Goal: Information Seeking & Learning: Learn about a topic

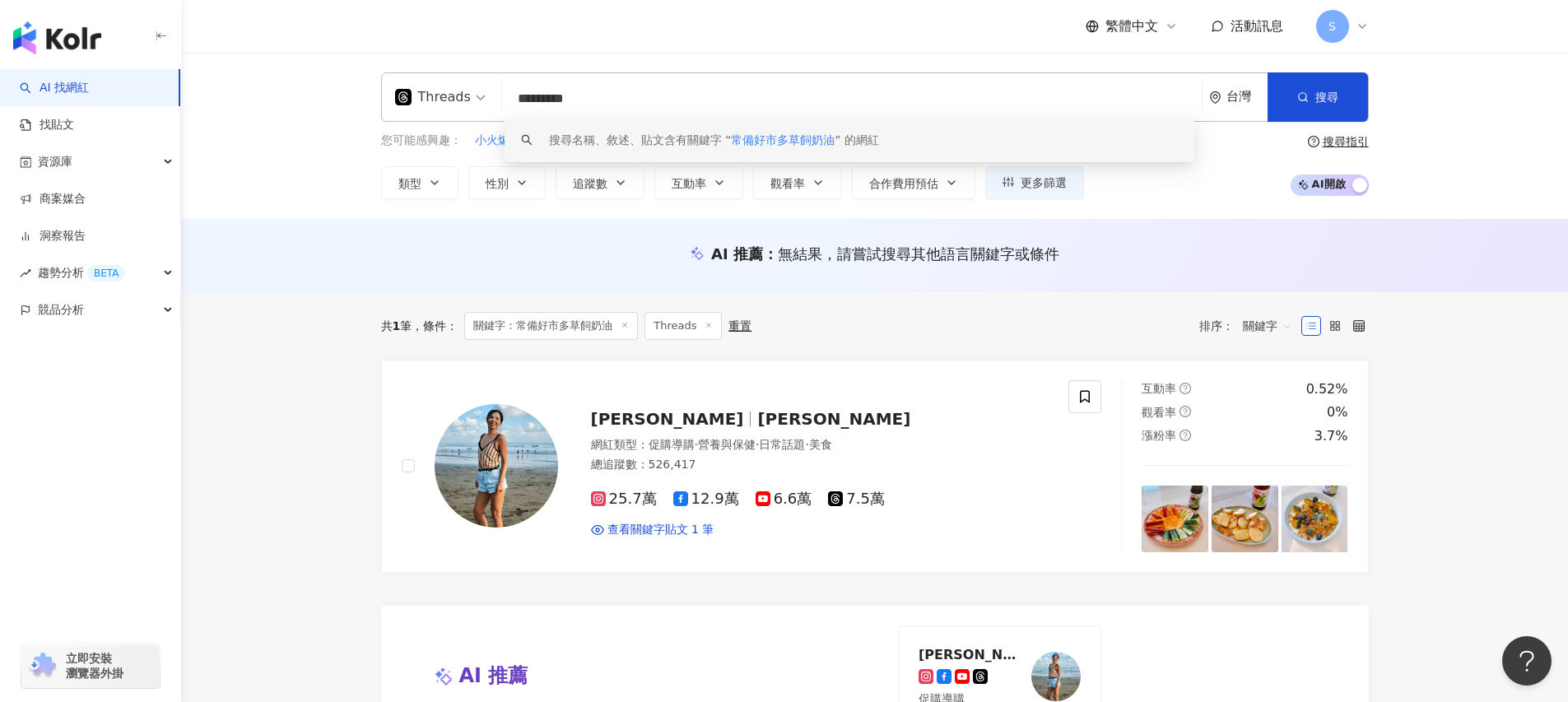
click at [569, 263] on div "AI 推薦 ： 無結果，請嘗試搜尋其他語言關鍵字或條件" at bounding box center [875, 259] width 1054 height 31
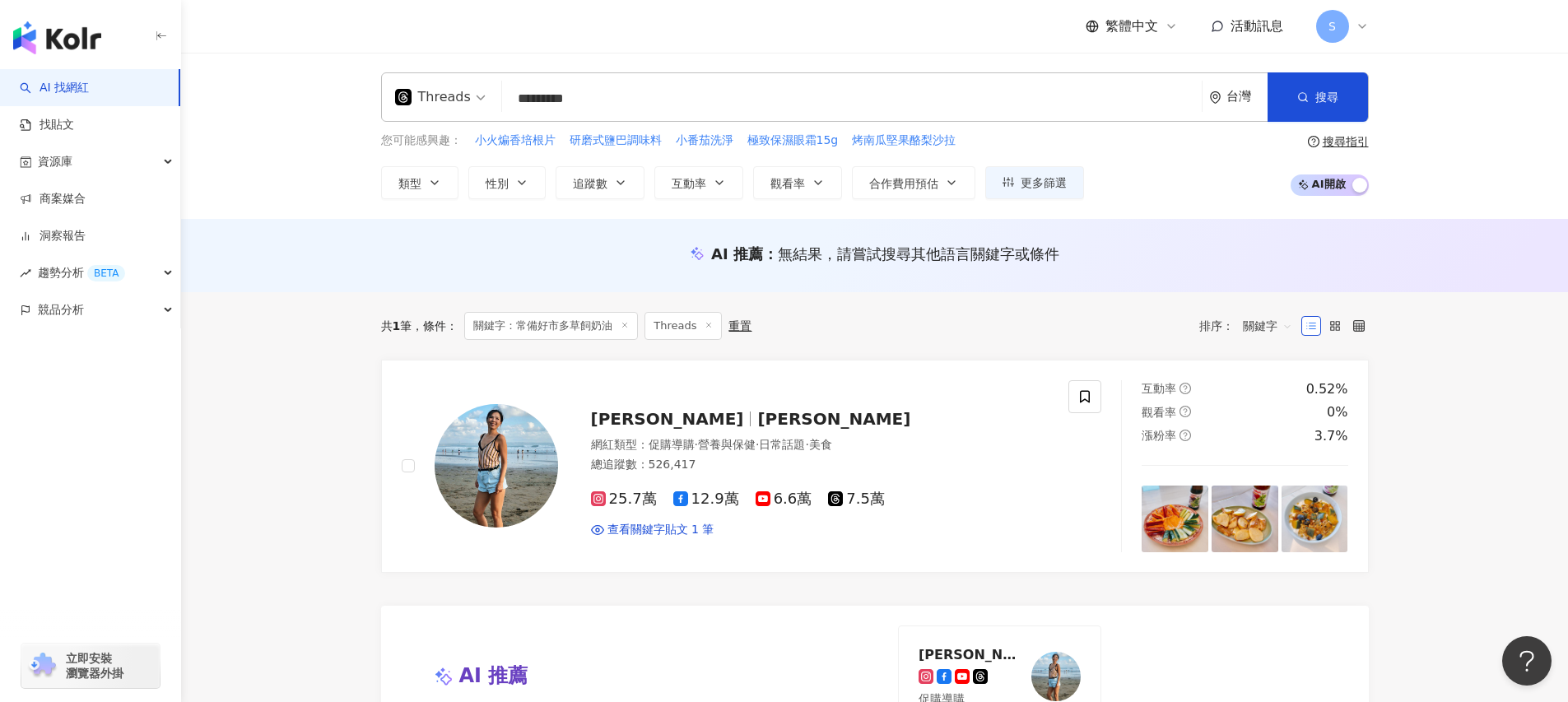
click at [629, 327] on icon at bounding box center [625, 325] width 8 height 8
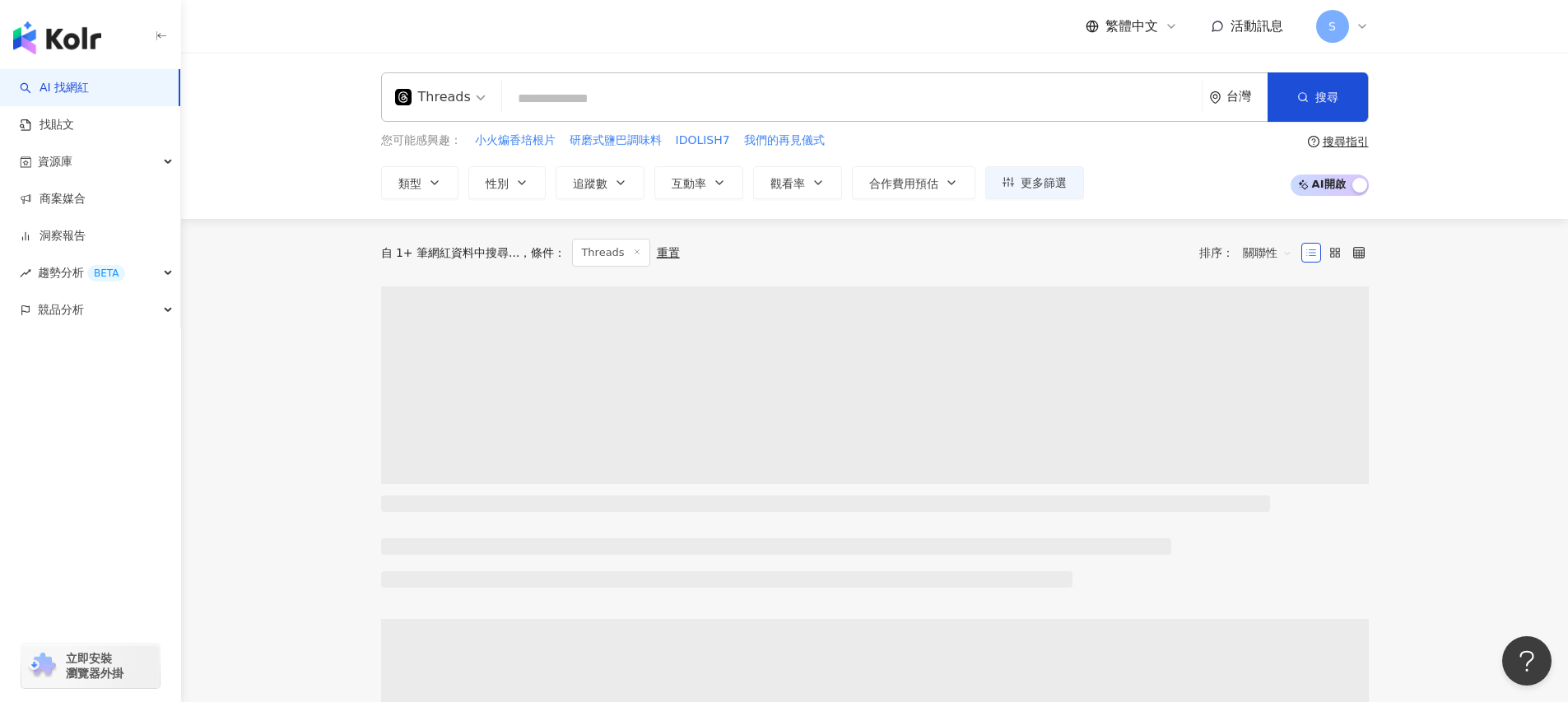
click at [631, 252] on div "自 1+ 筆網紅資料中搜尋... 條件 ： Threads 重置 排序： 關聯性" at bounding box center [874, 252] width 988 height 28
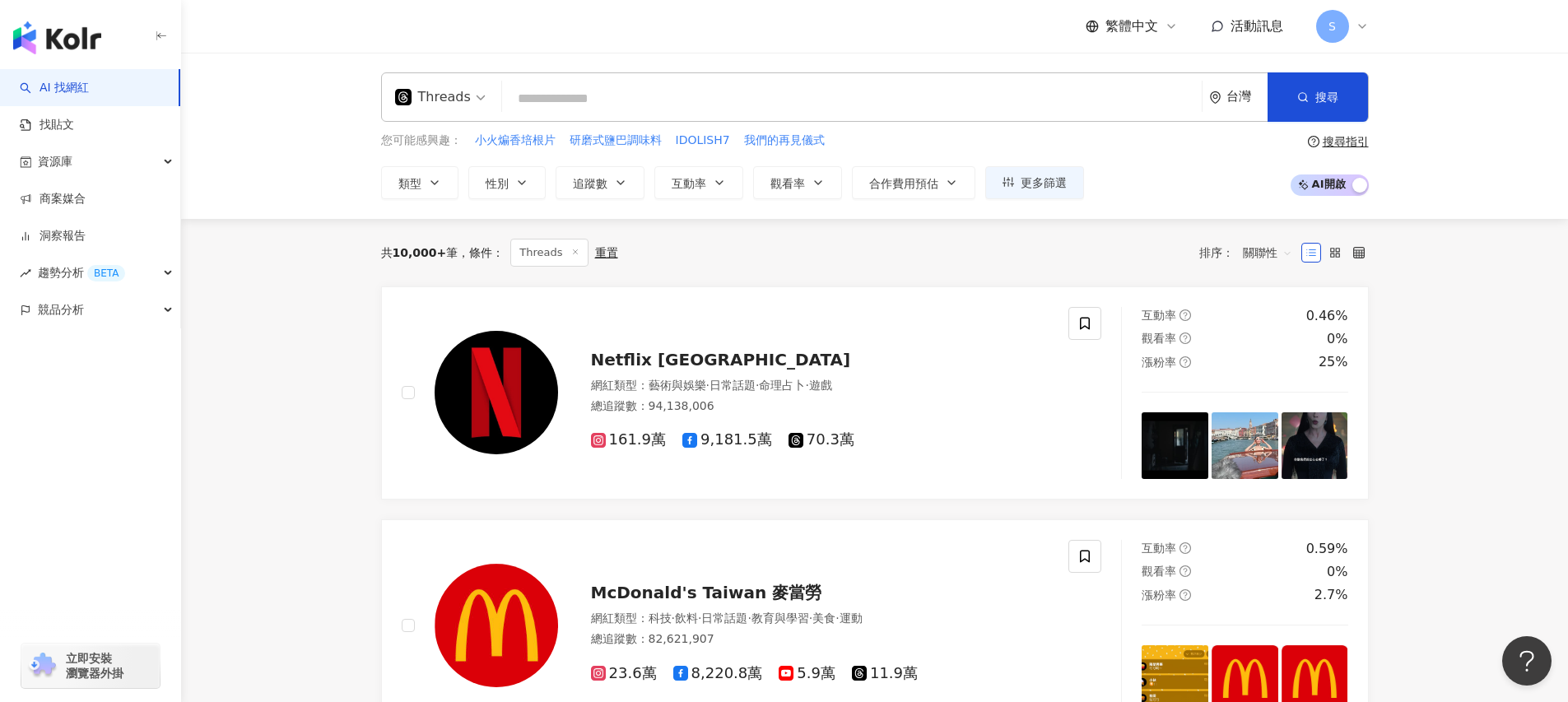
click at [574, 250] on icon at bounding box center [575, 251] width 8 height 8
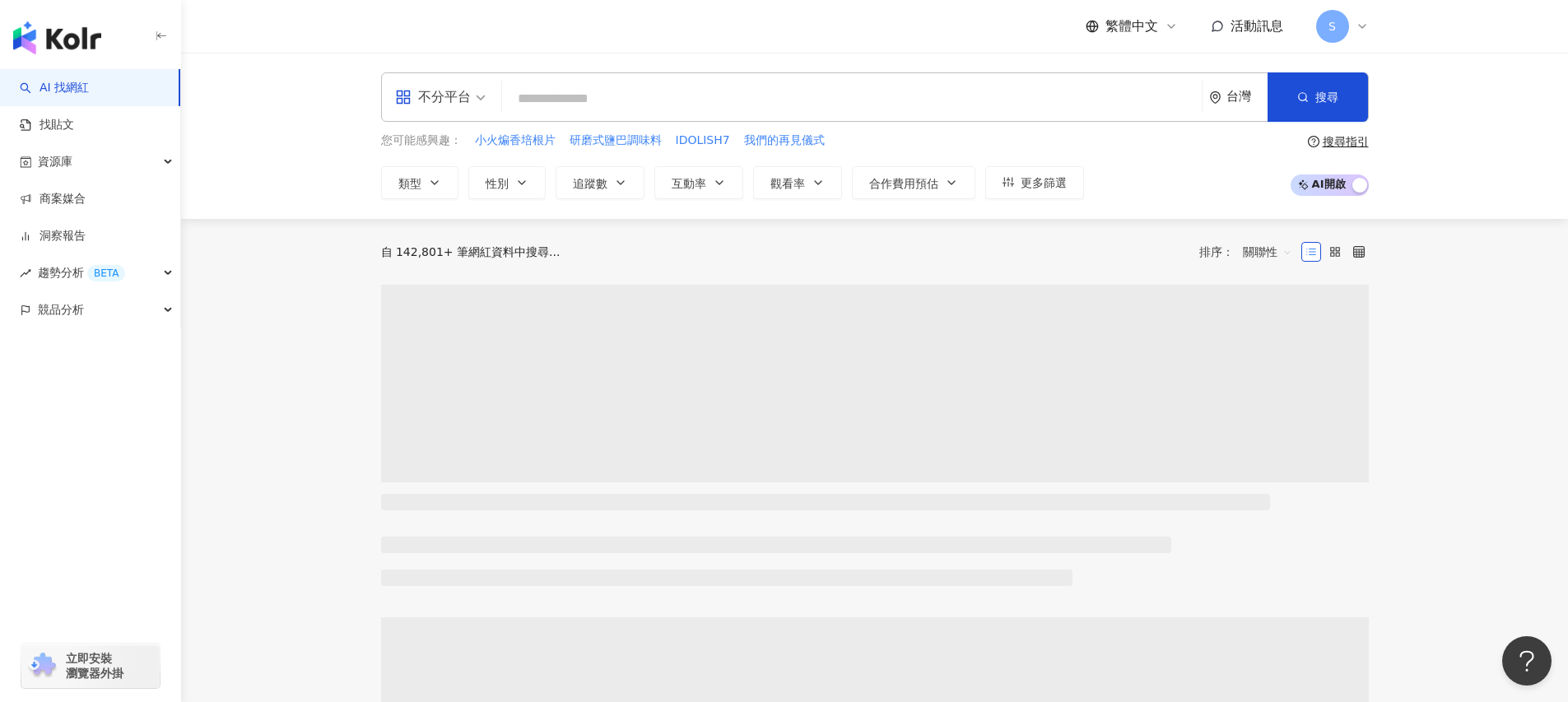
click at [466, 107] on div "不分平台" at bounding box center [432, 97] width 75 height 26
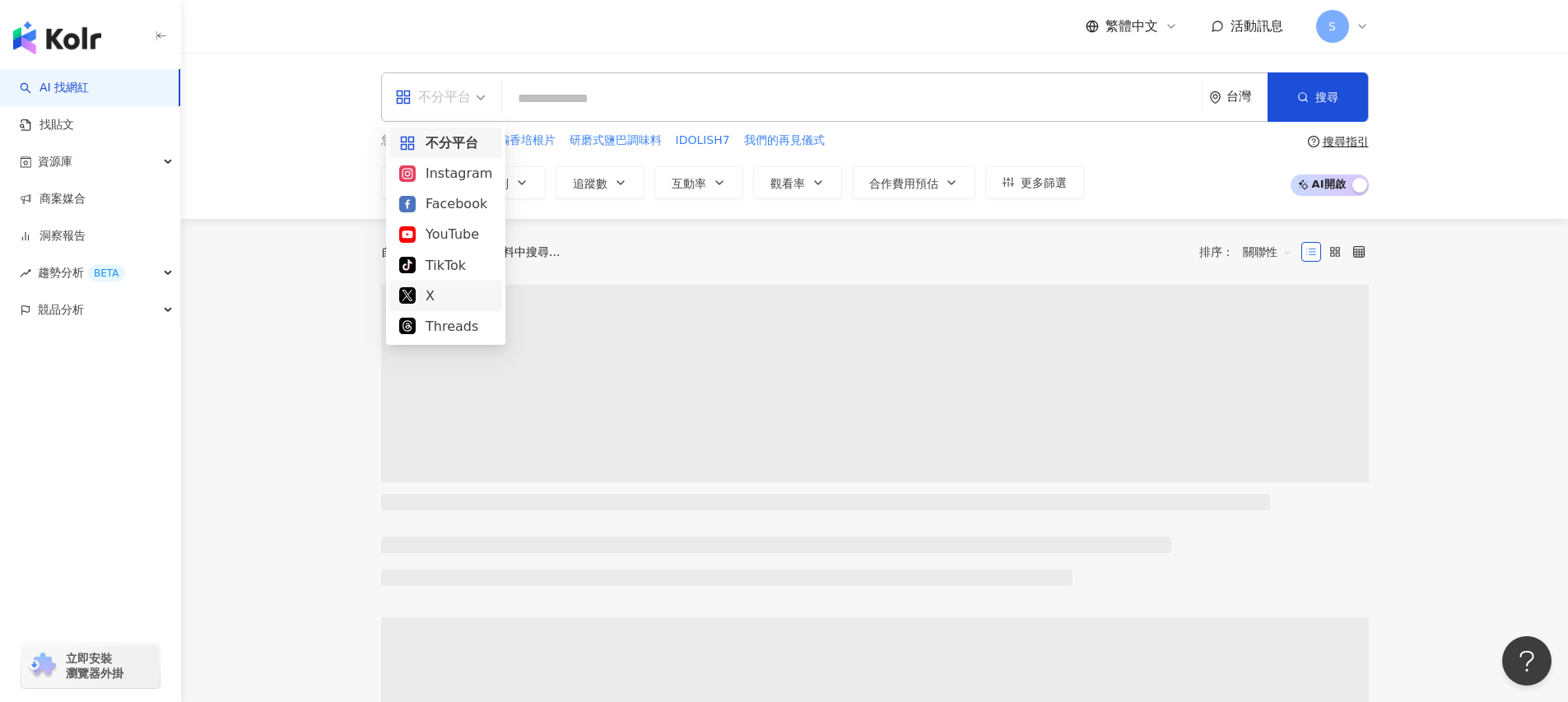
click at [472, 325] on div "Threads" at bounding box center [446, 326] width 93 height 20
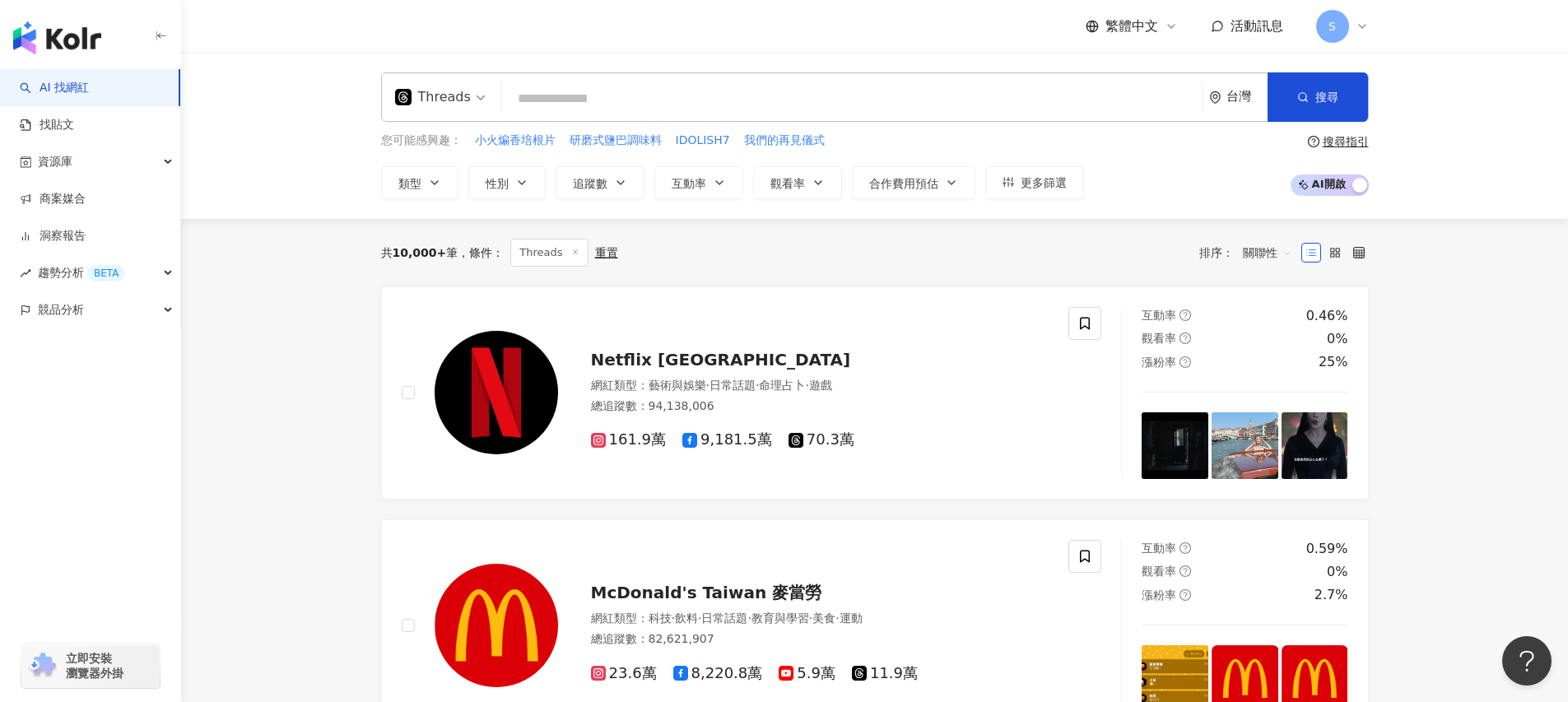
click at [1270, 251] on span "關聯性" at bounding box center [1267, 252] width 49 height 26
click at [1107, 252] on div "共 10,000+ 筆 條件 ： Threads 重置 排序： 關聯性" at bounding box center [874, 252] width 988 height 28
click at [525, 179] on icon "button" at bounding box center [521, 182] width 13 height 13
click at [750, 255] on div "共 10,000+ 筆 條件 ： Threads 重置 排序： 關聯性" at bounding box center [874, 252] width 988 height 28
click at [529, 186] on button "性別" at bounding box center [507, 182] width 77 height 33
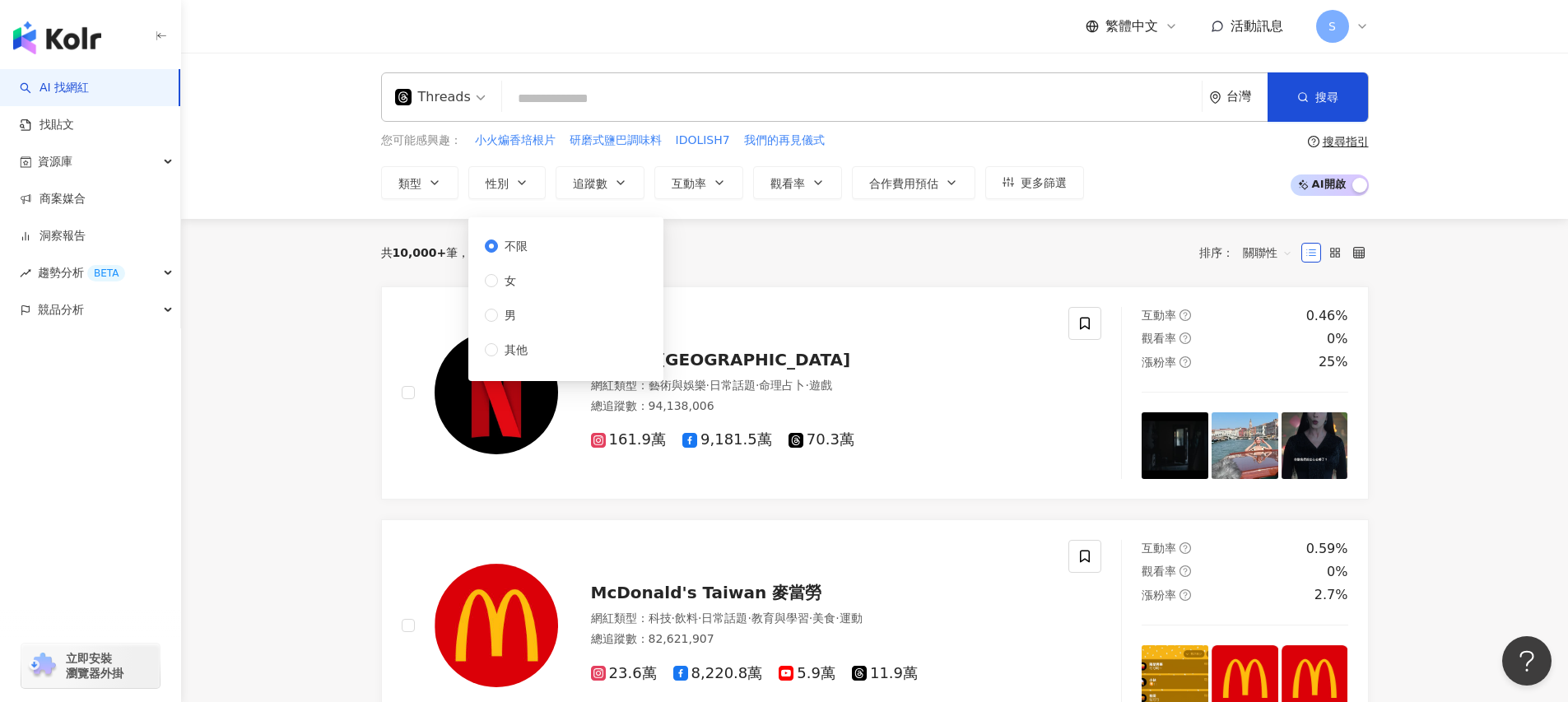
click at [805, 250] on div "共 10,000+ 筆 條件 ： Threads 重置 排序： 關聯性" at bounding box center [874, 252] width 988 height 28
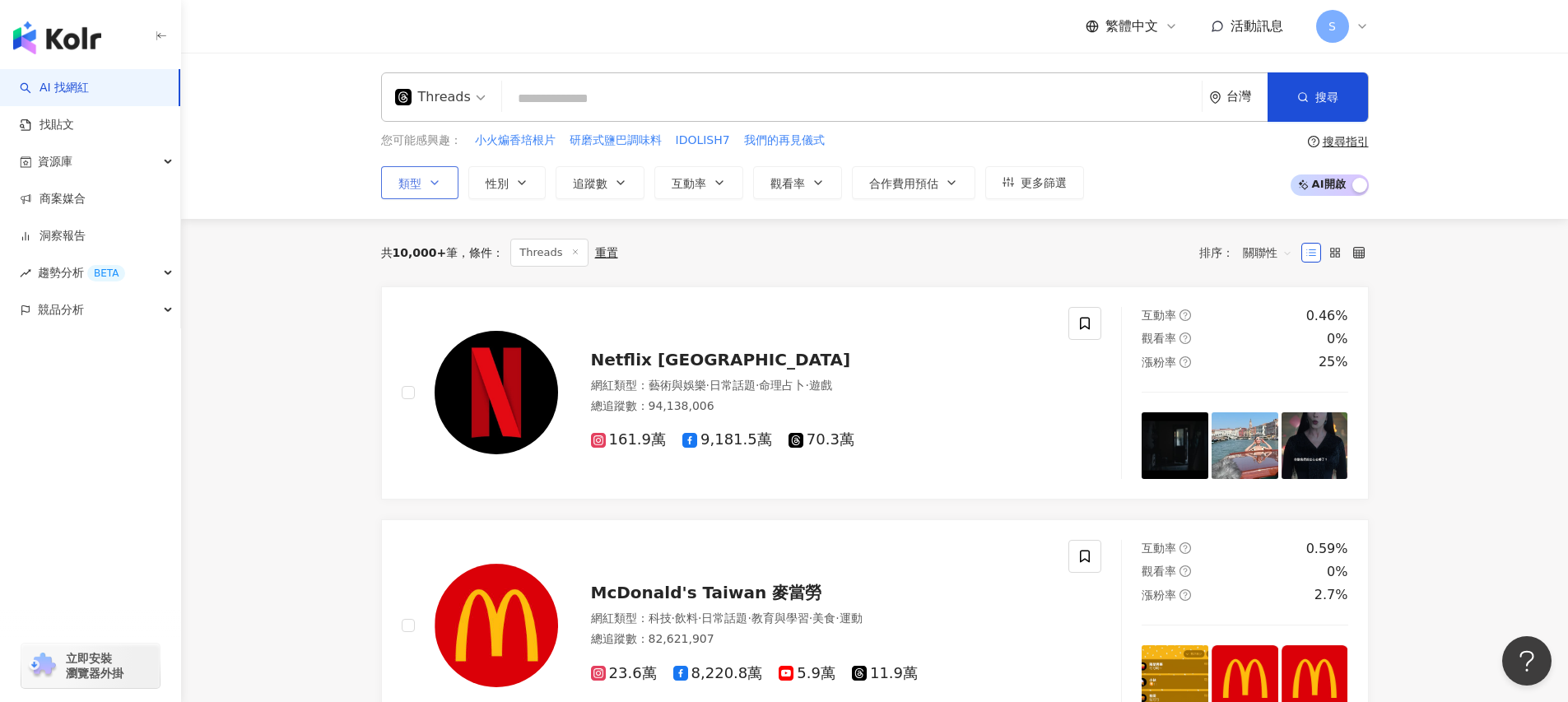
click at [455, 191] on button "類型" at bounding box center [419, 182] width 77 height 33
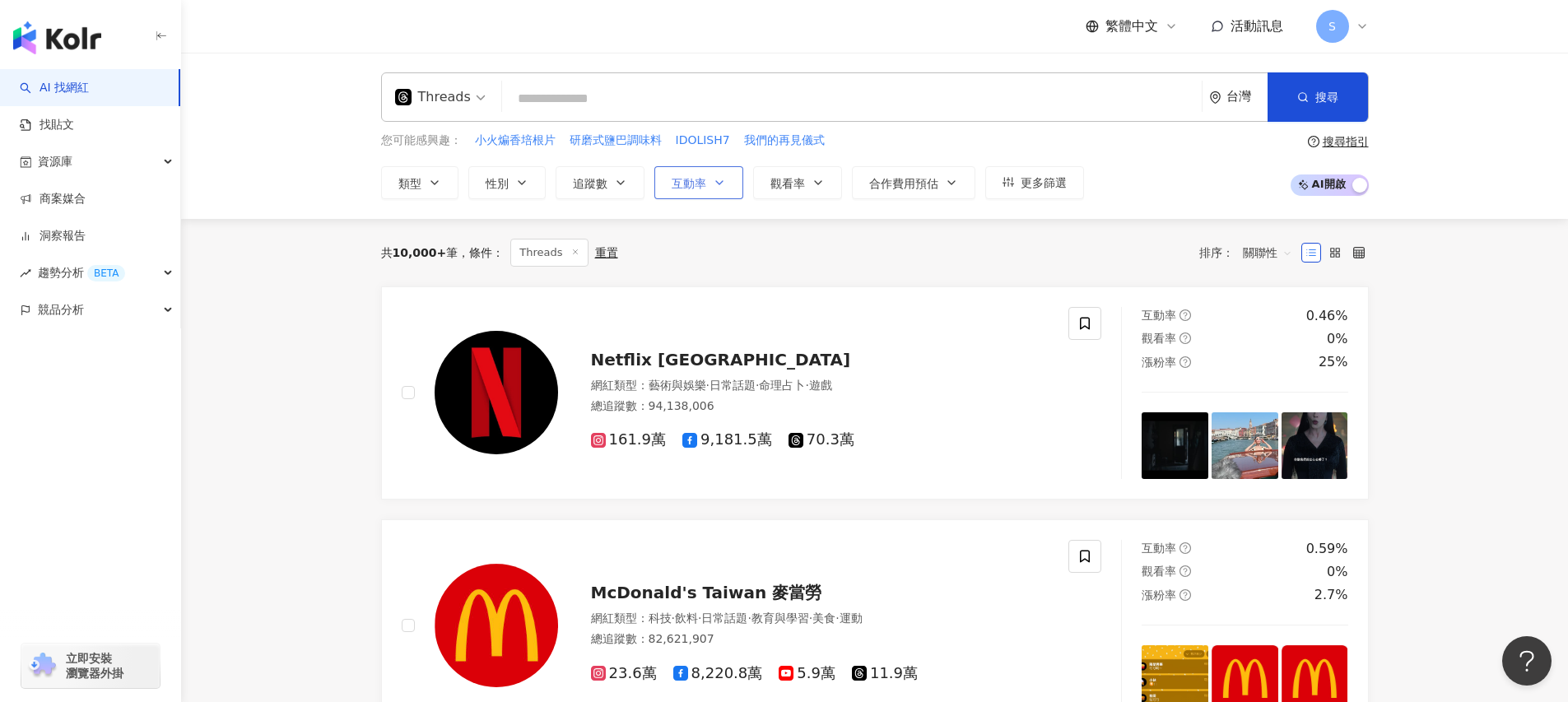
click at [707, 188] on button "互動率" at bounding box center [698, 182] width 88 height 33
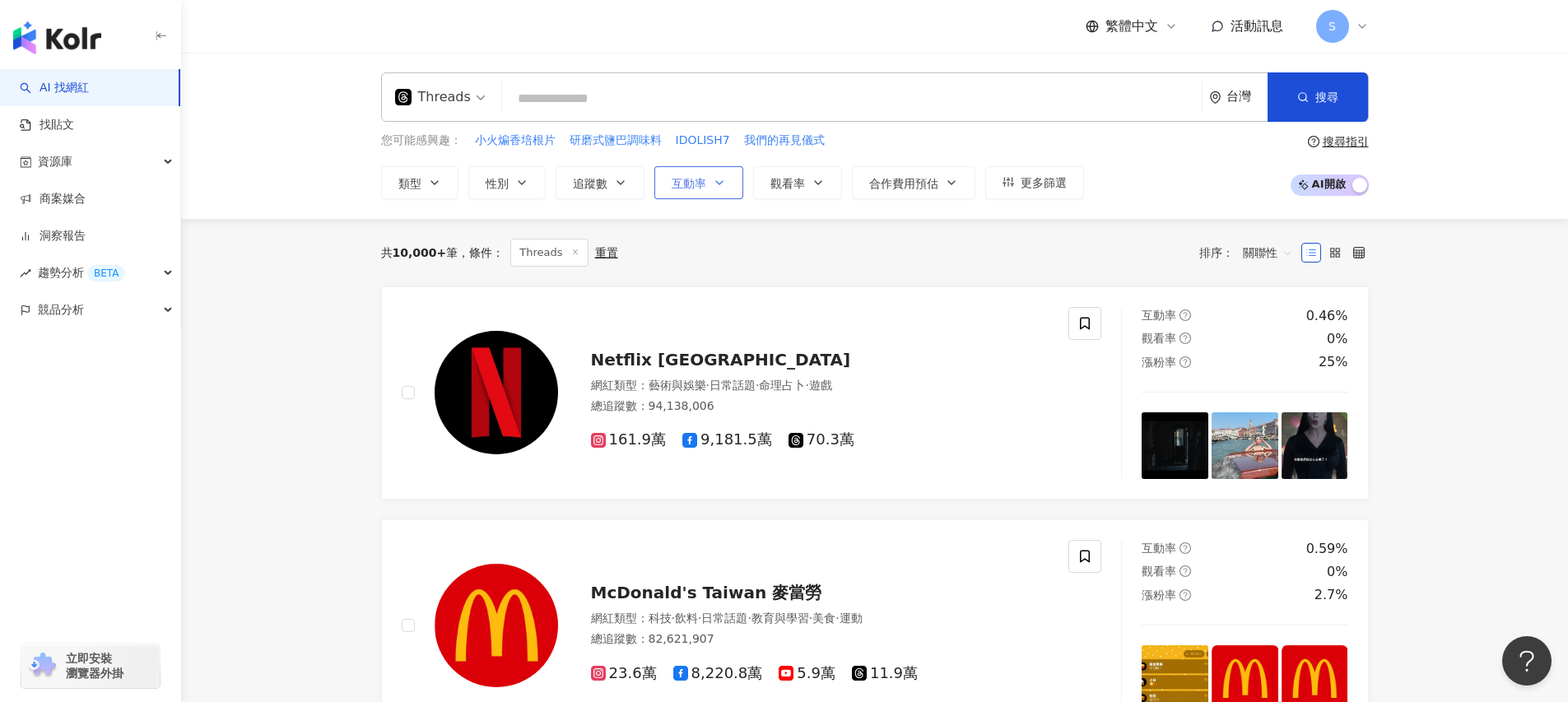
click at [688, 192] on button "互動率" at bounding box center [698, 182] width 88 height 33
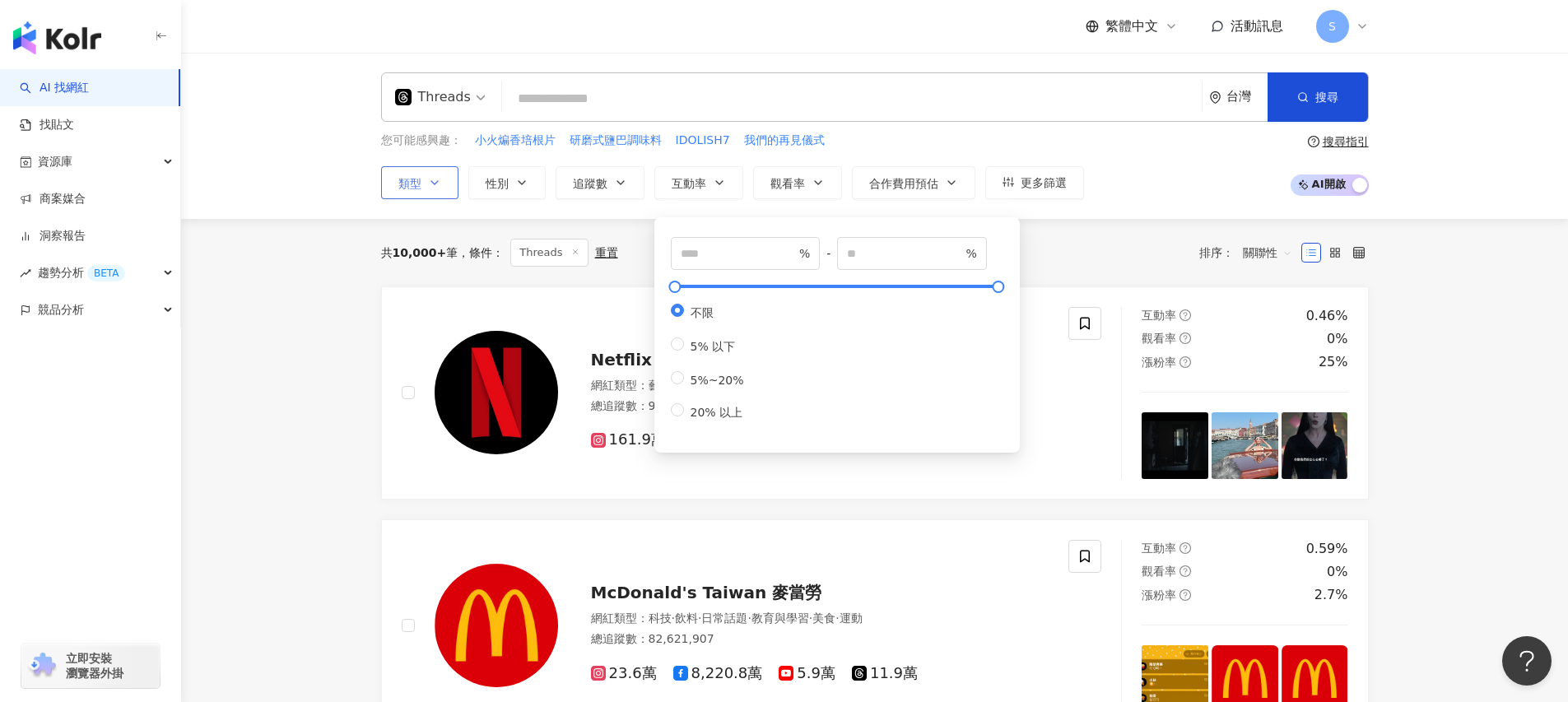
click at [418, 193] on button "類型" at bounding box center [419, 182] width 77 height 33
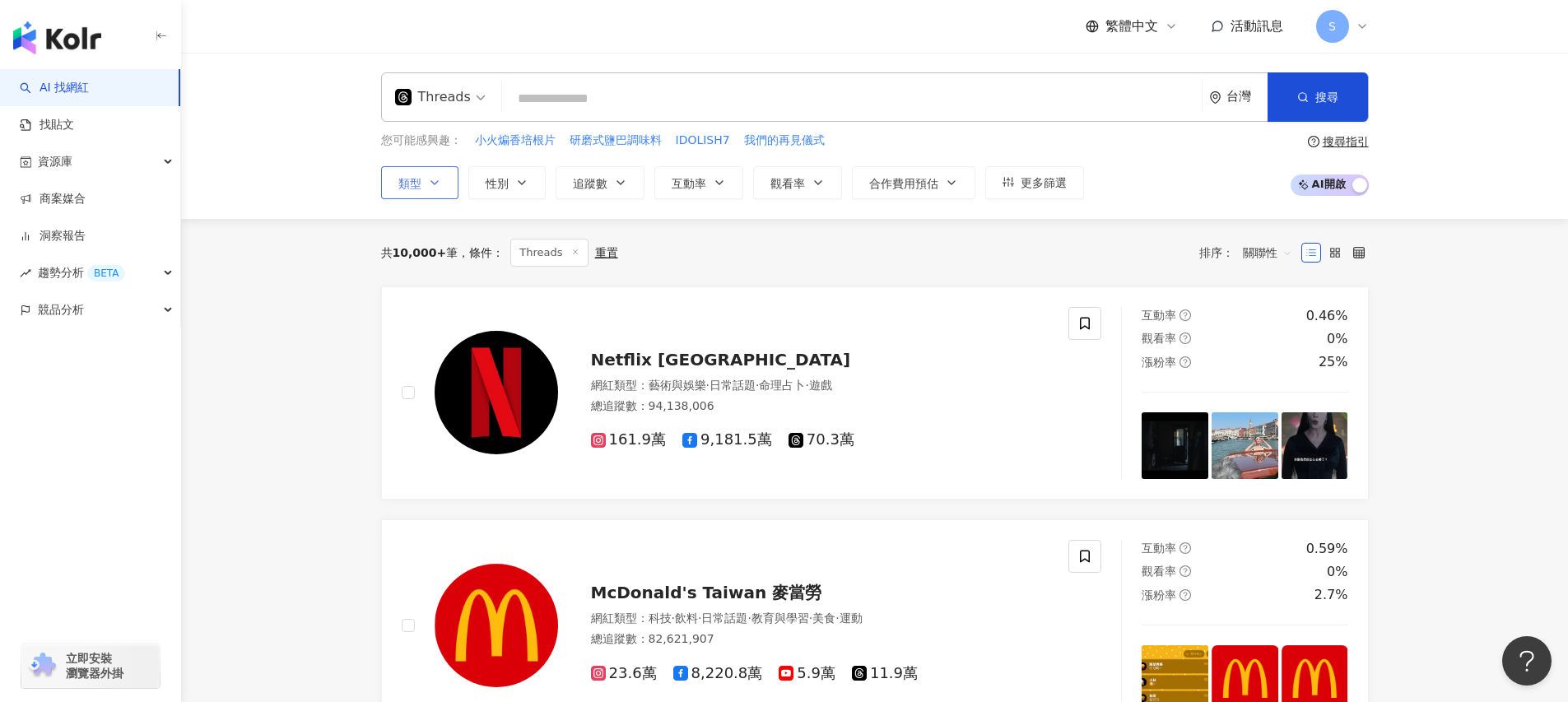
click at [418, 193] on button "類型 搜尋或選擇您想要的類型： 搜尋 藝術與娛樂 美妝時尚 氣候和環境 日常話題 教育與學習 家庭 財經 美食 命理占卜 遊戲 法政社會 生活風格 影視娛樂 …" at bounding box center [419, 182] width 77 height 33
click at [426, 187] on button "類型" at bounding box center [419, 182] width 77 height 33
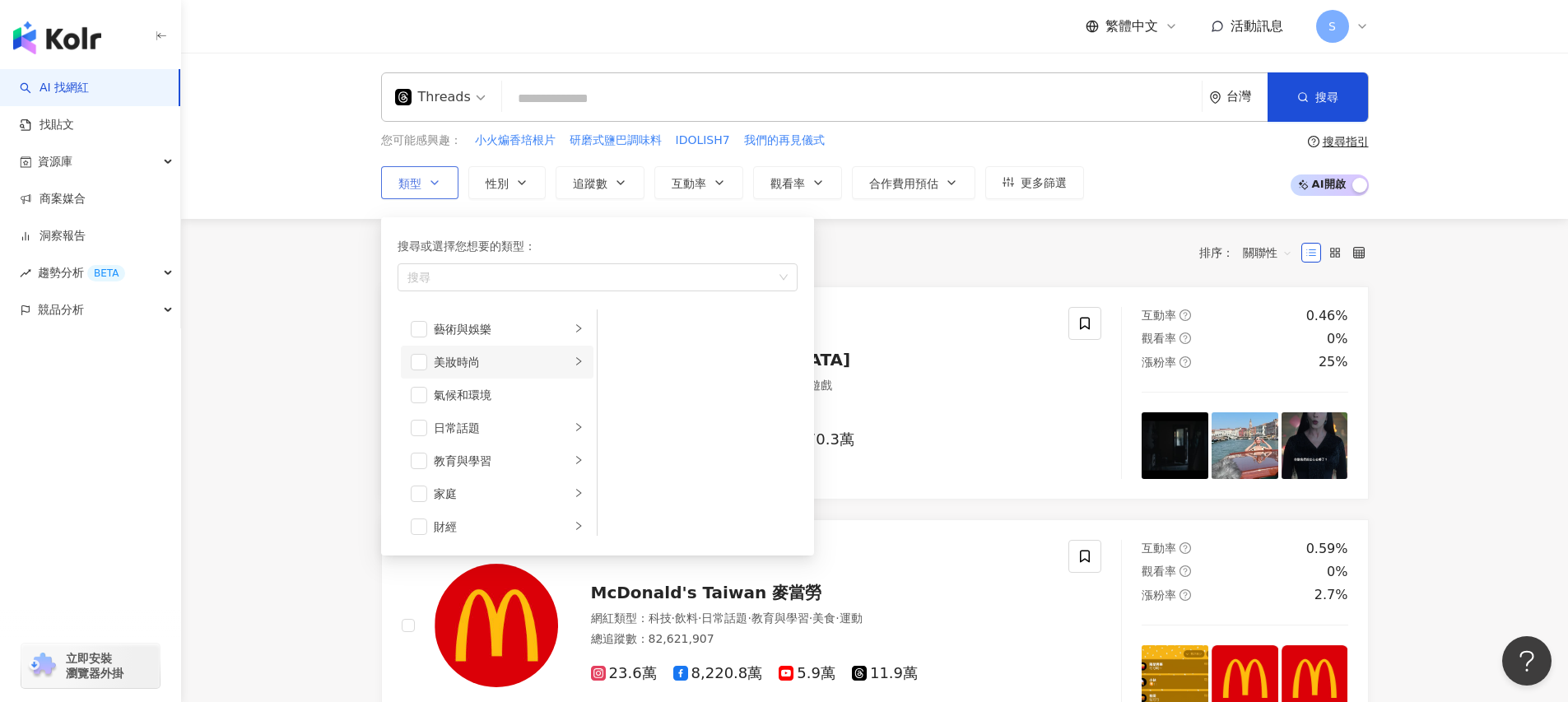
click at [480, 360] on div "美妝時尚" at bounding box center [502, 361] width 137 height 18
click at [426, 359] on span "button" at bounding box center [419, 362] width 17 height 17
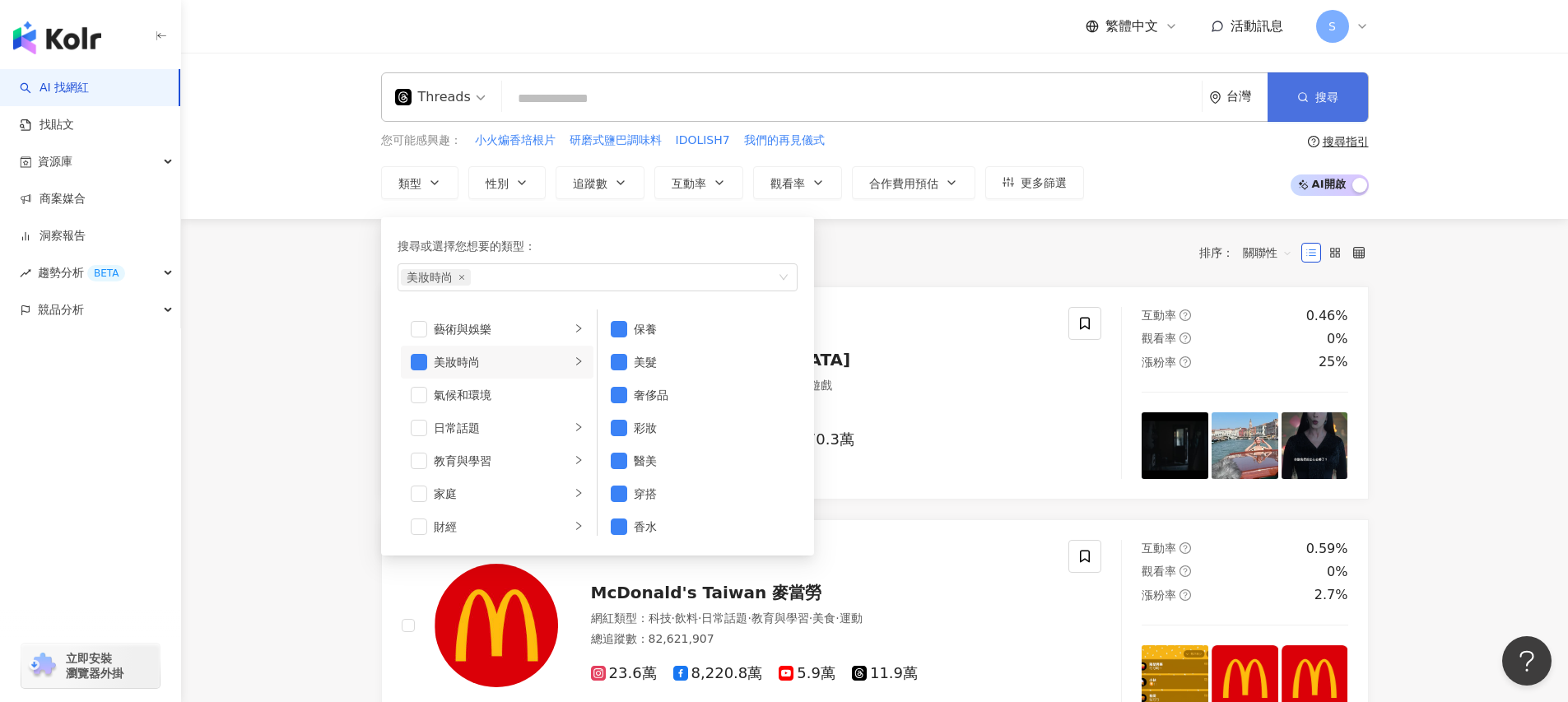
click at [1316, 94] on span "搜尋" at bounding box center [1327, 97] width 23 height 13
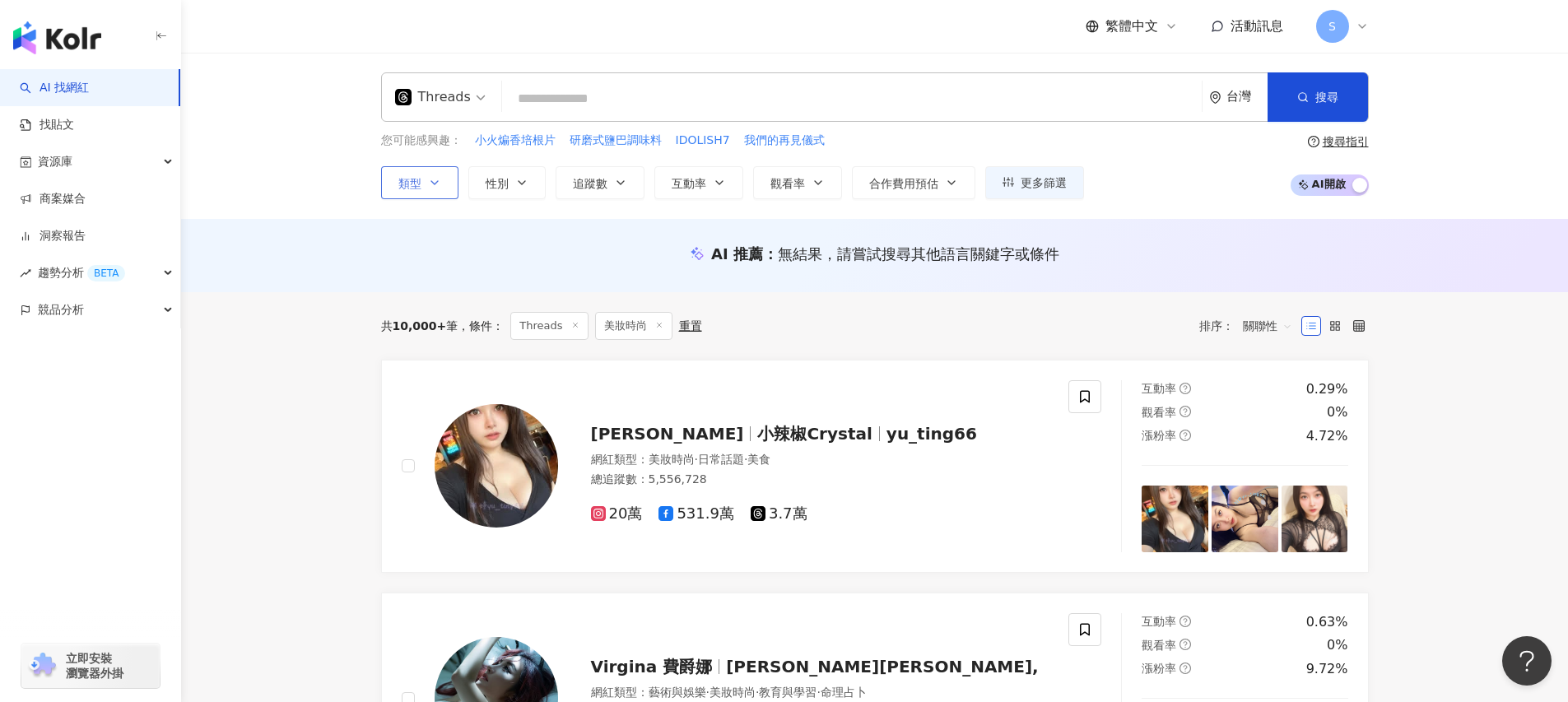
click at [423, 181] on button "類型" at bounding box center [419, 182] width 77 height 33
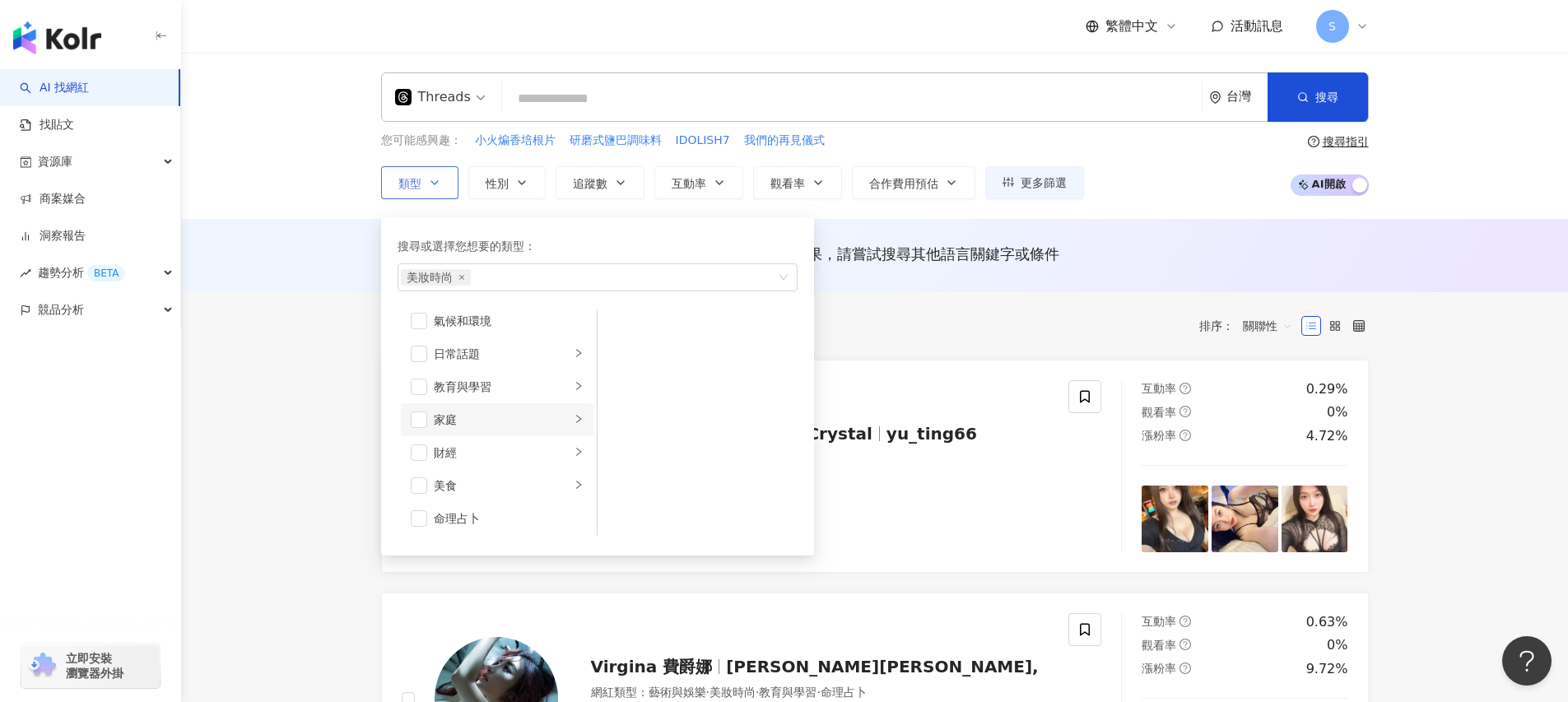
scroll to position [209, 0]
click at [421, 355] on span "button" at bounding box center [419, 352] width 17 height 17
click at [461, 278] on icon "close" at bounding box center [461, 277] width 7 height 7
click at [1170, 262] on div "AI 推薦 ： 無結果，請嘗試搜尋其他語言關鍵字或條件" at bounding box center [874, 254] width 988 height 20
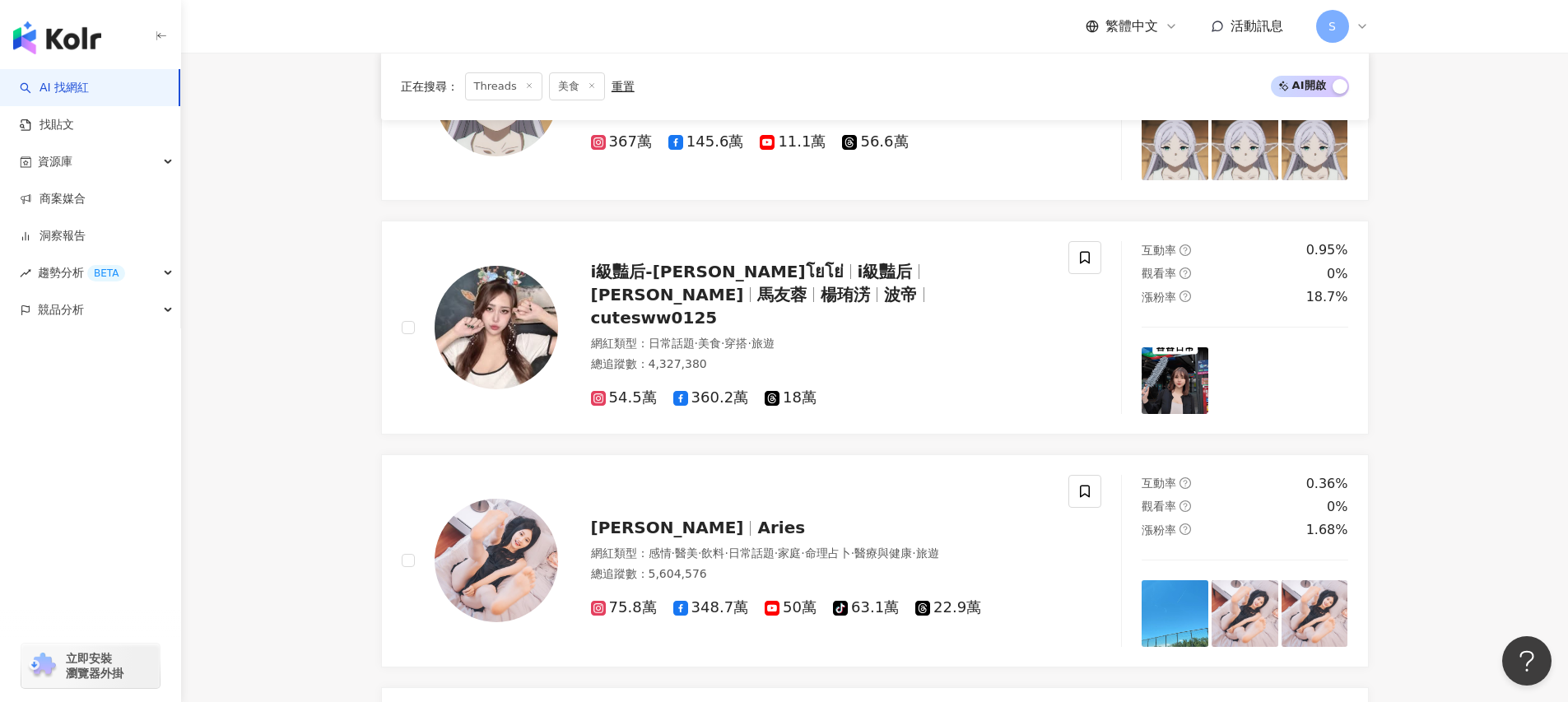
scroll to position [1328, 0]
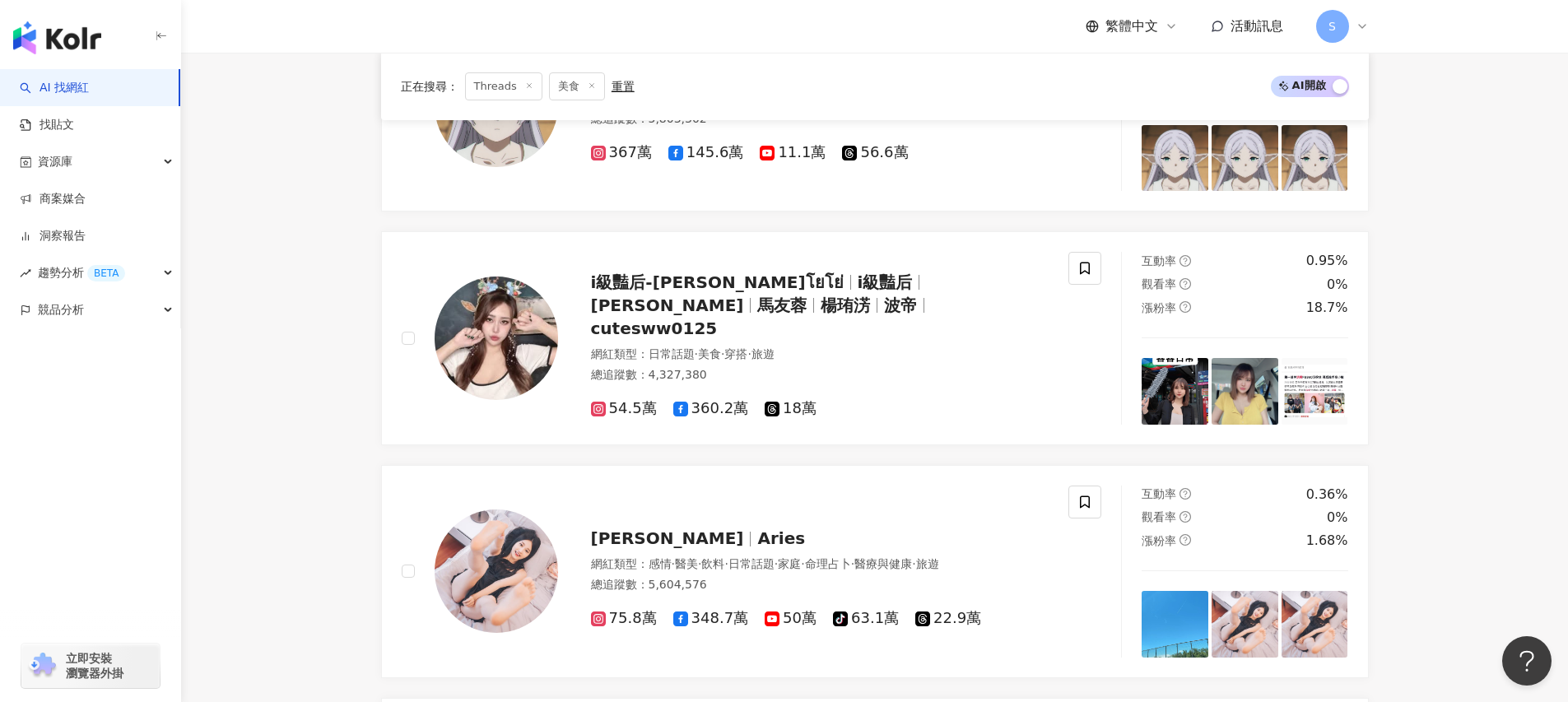
click at [620, 83] on div "重置" at bounding box center [623, 87] width 23 height 13
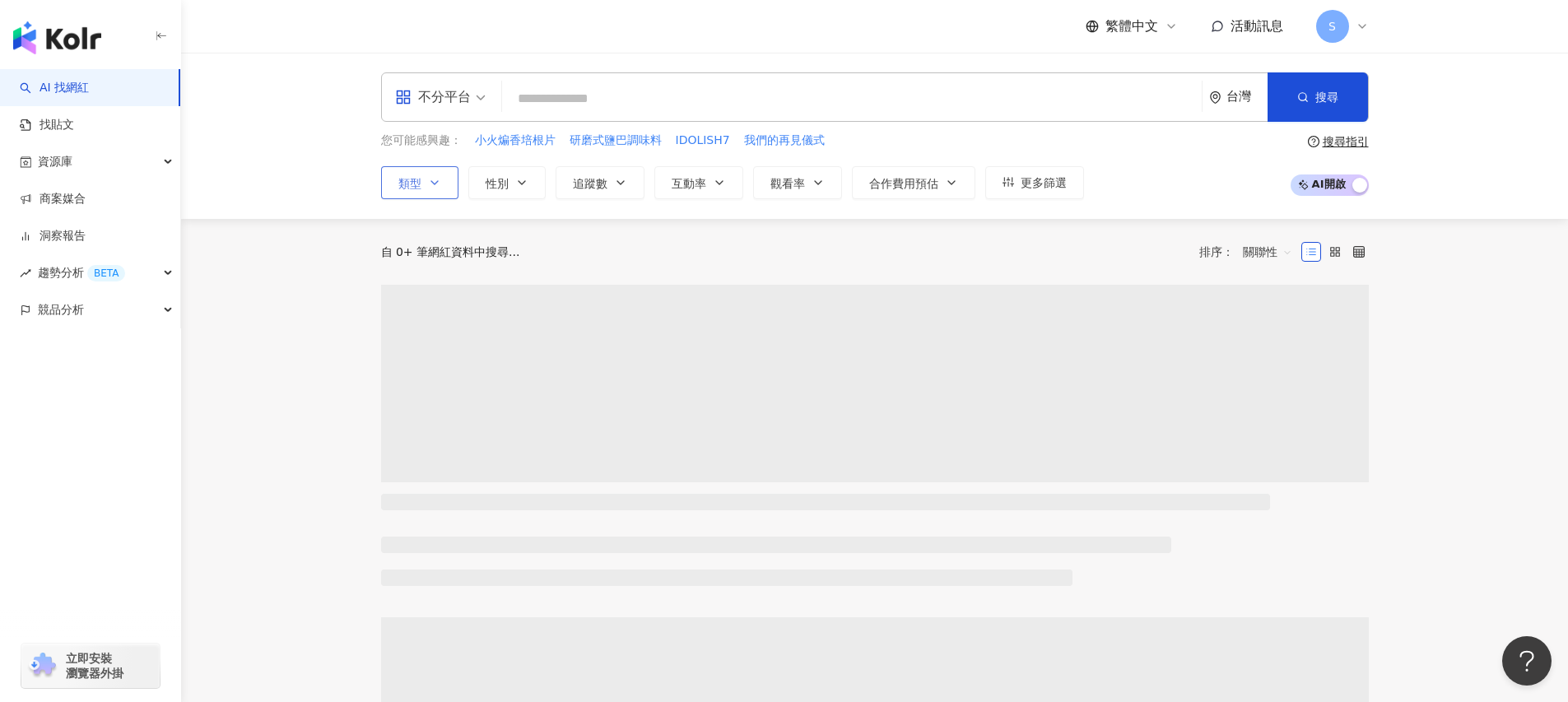
click at [626, 104] on input "search" at bounding box center [851, 99] width 686 height 32
click at [445, 101] on div "不分平台" at bounding box center [432, 97] width 75 height 26
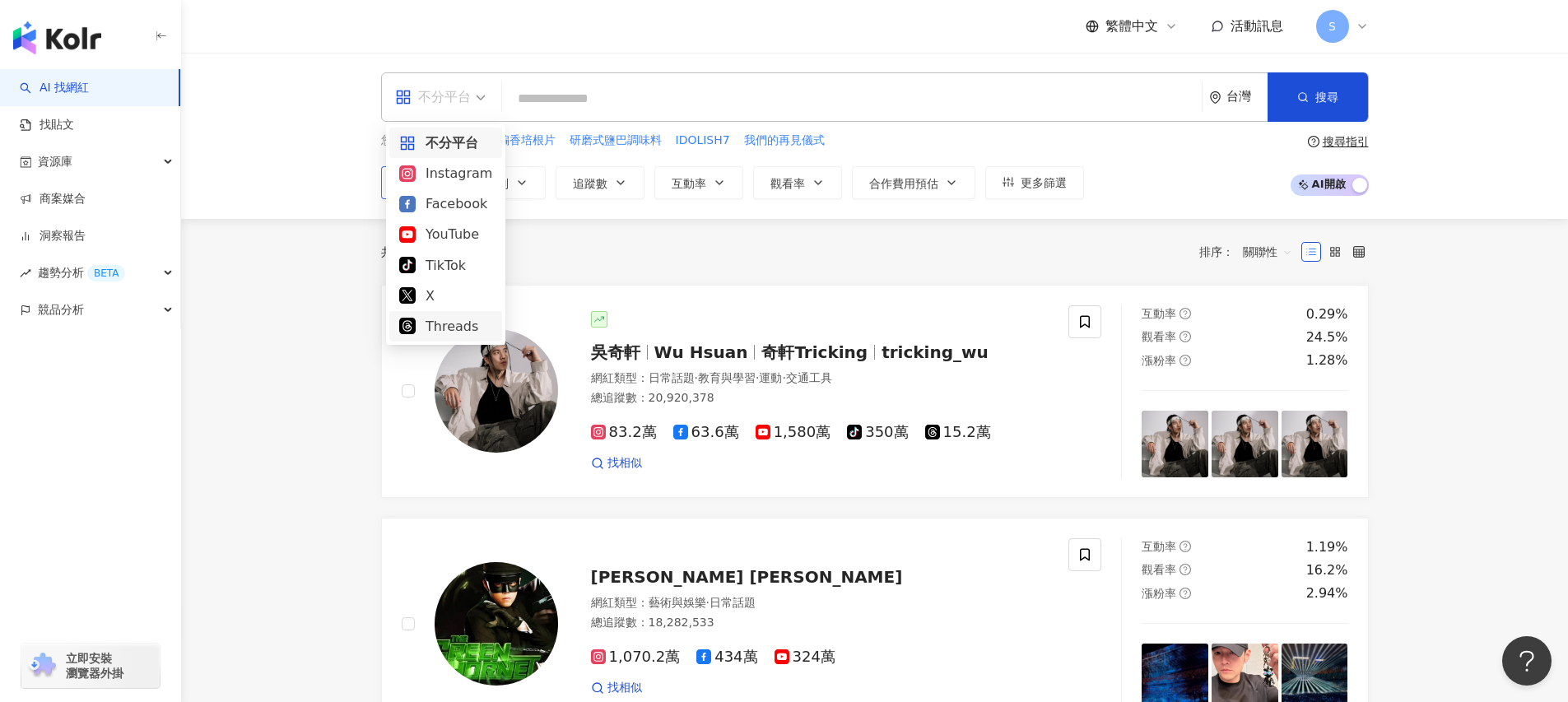
click at [466, 325] on div "Threads" at bounding box center [446, 326] width 93 height 20
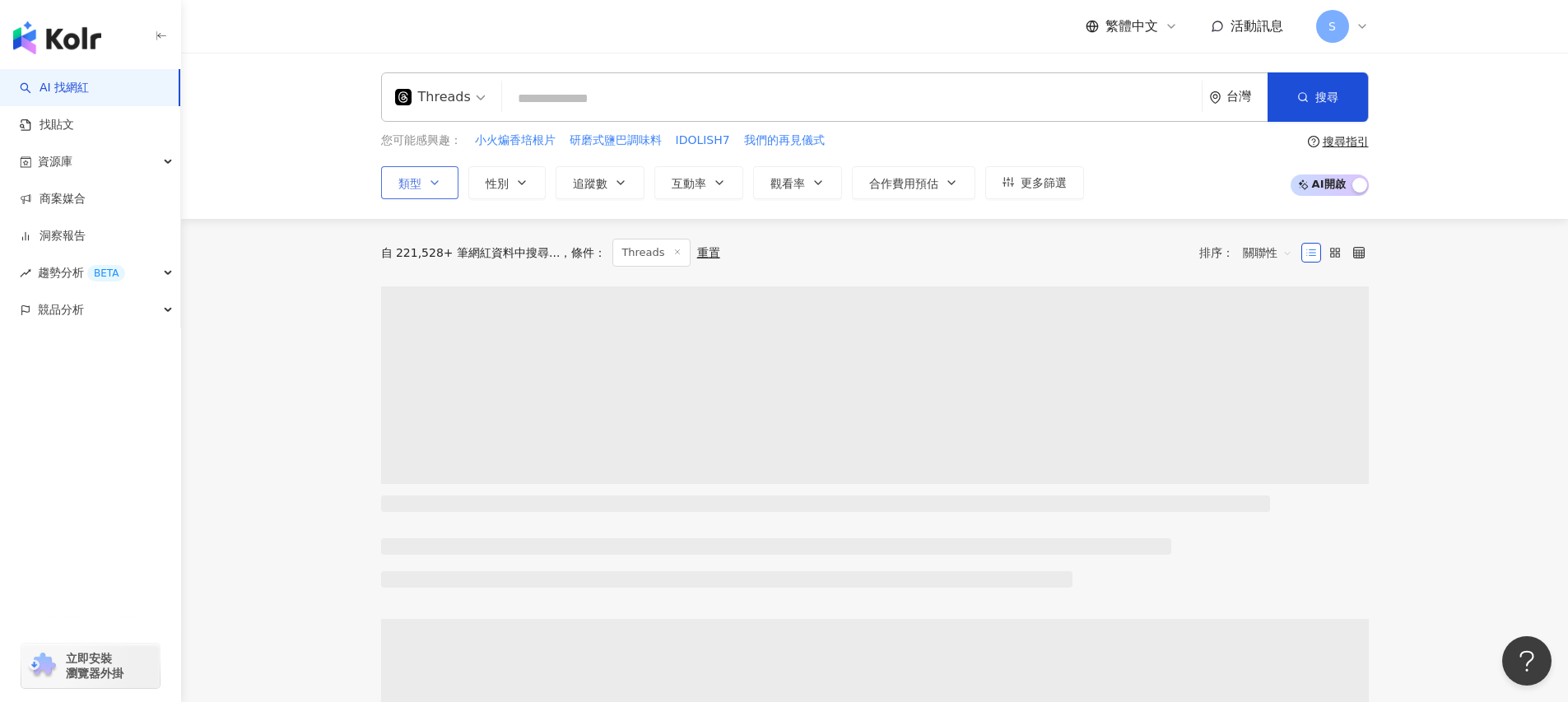
click at [607, 104] on input "search" at bounding box center [851, 99] width 686 height 32
paste input "**********"
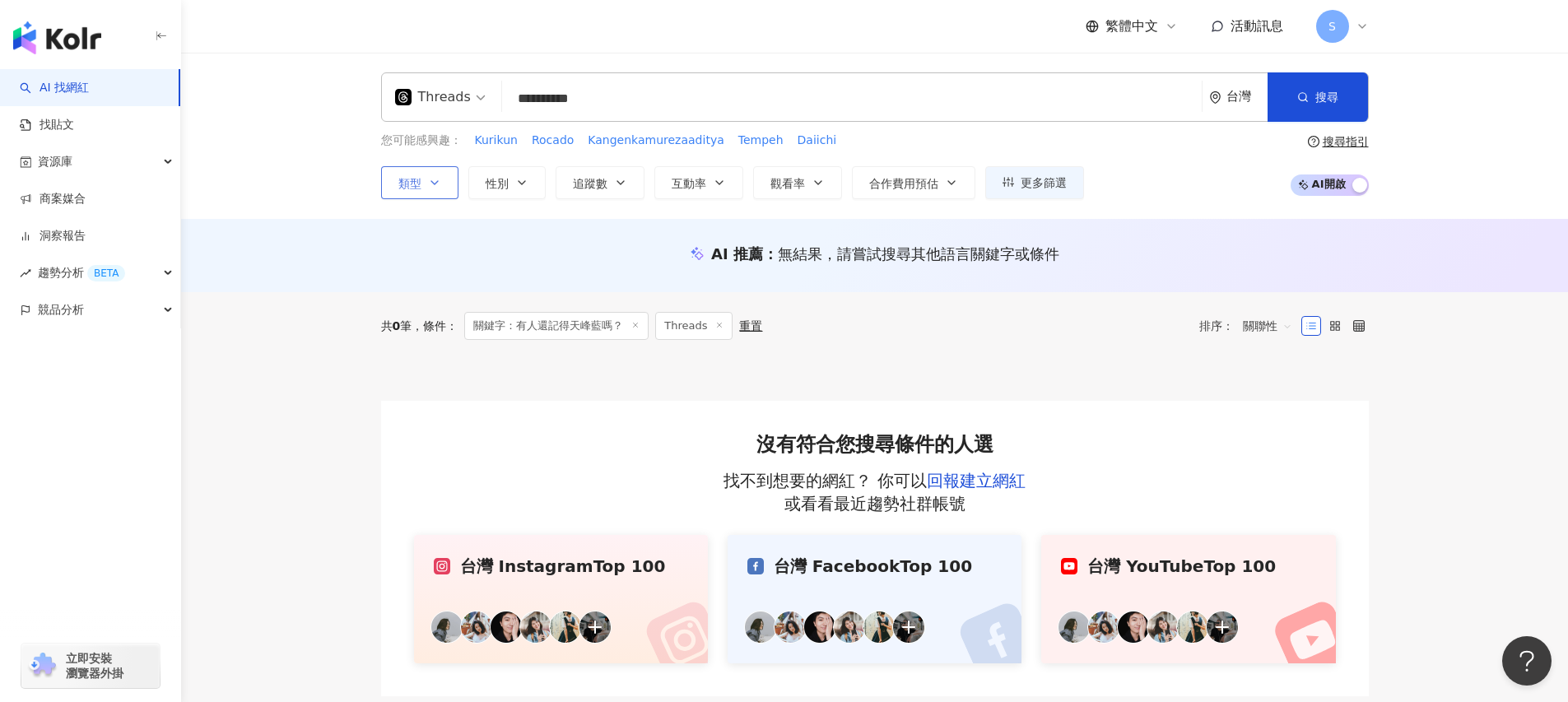
click at [724, 91] on input "**********" at bounding box center [851, 99] width 686 height 32
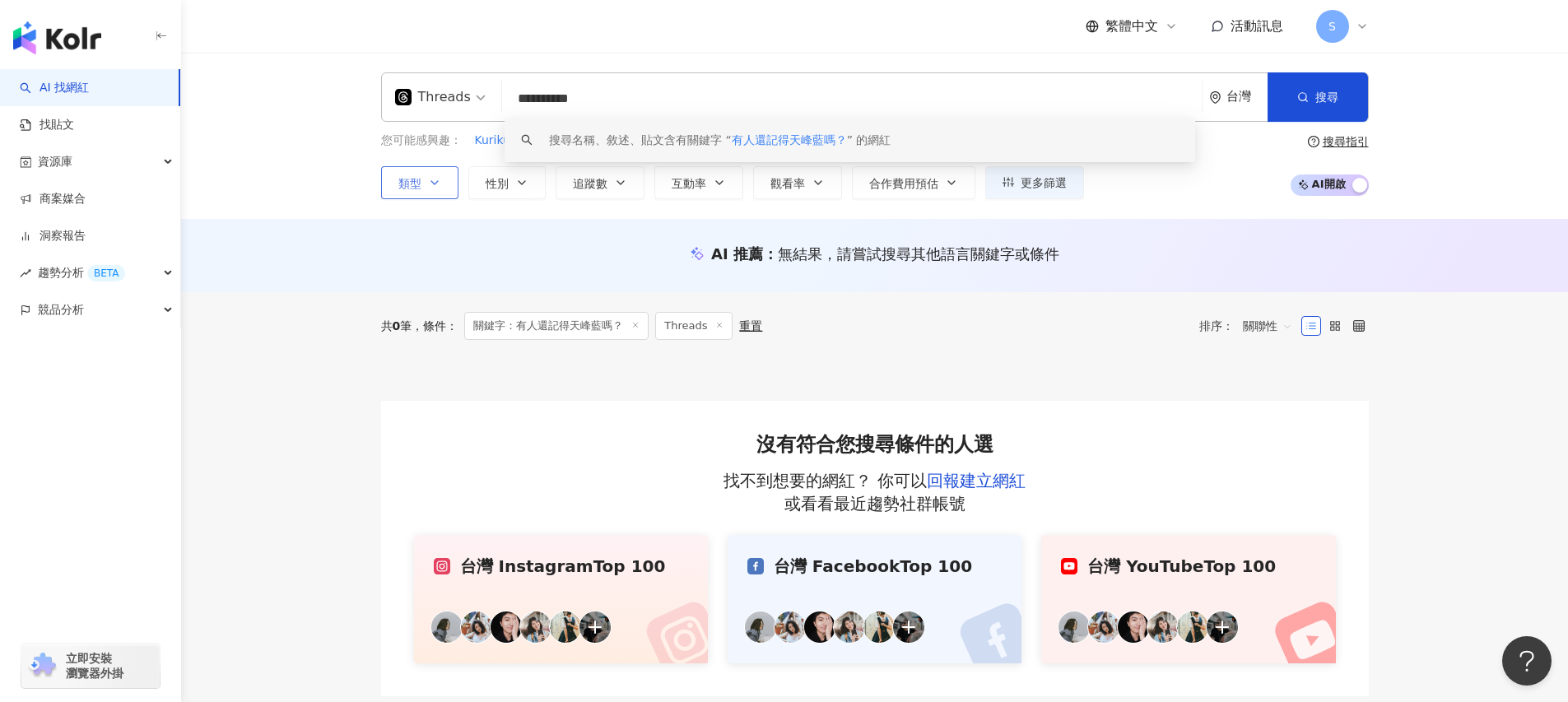
click at [724, 91] on input "**********" at bounding box center [851, 99] width 686 height 32
paste input "**********"
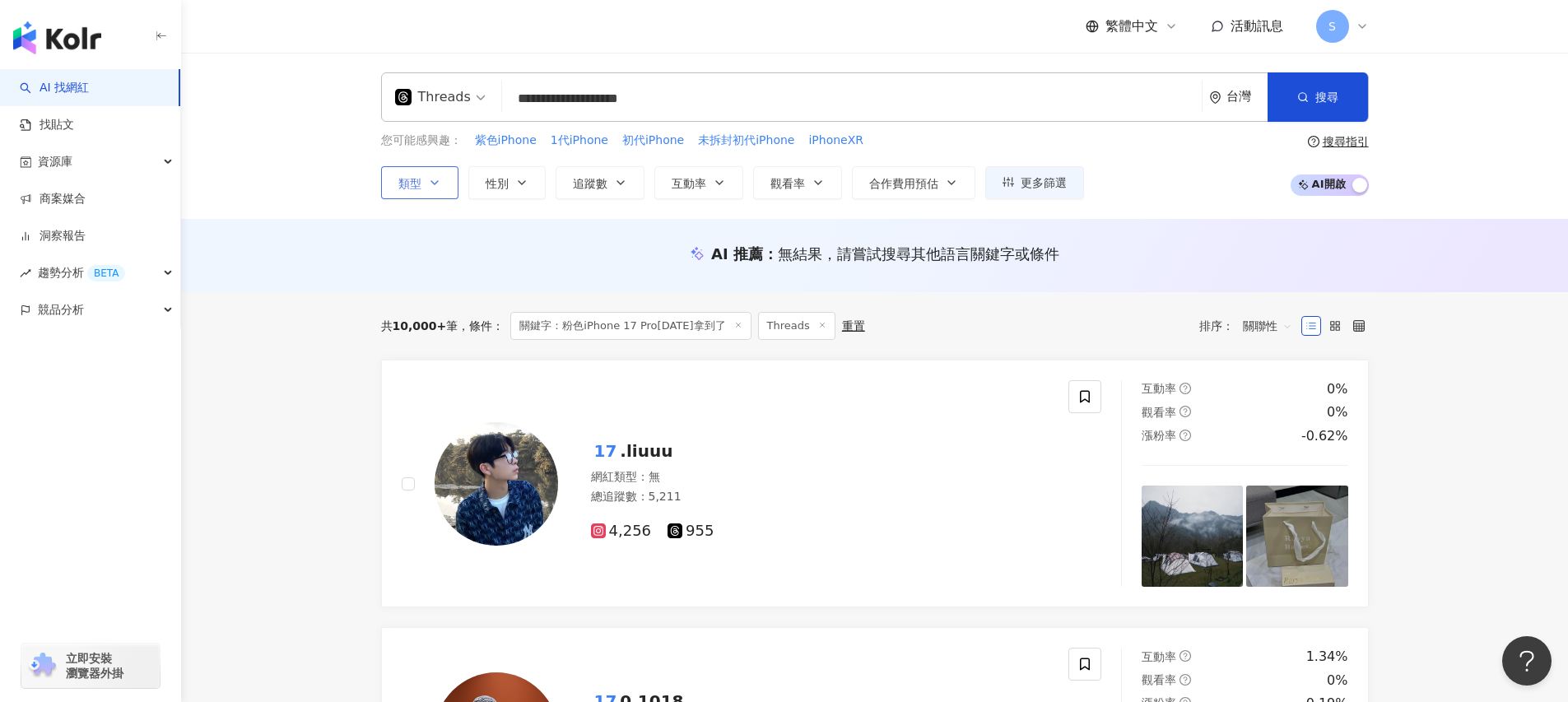
click at [593, 97] on input "**********" at bounding box center [851, 99] width 686 height 32
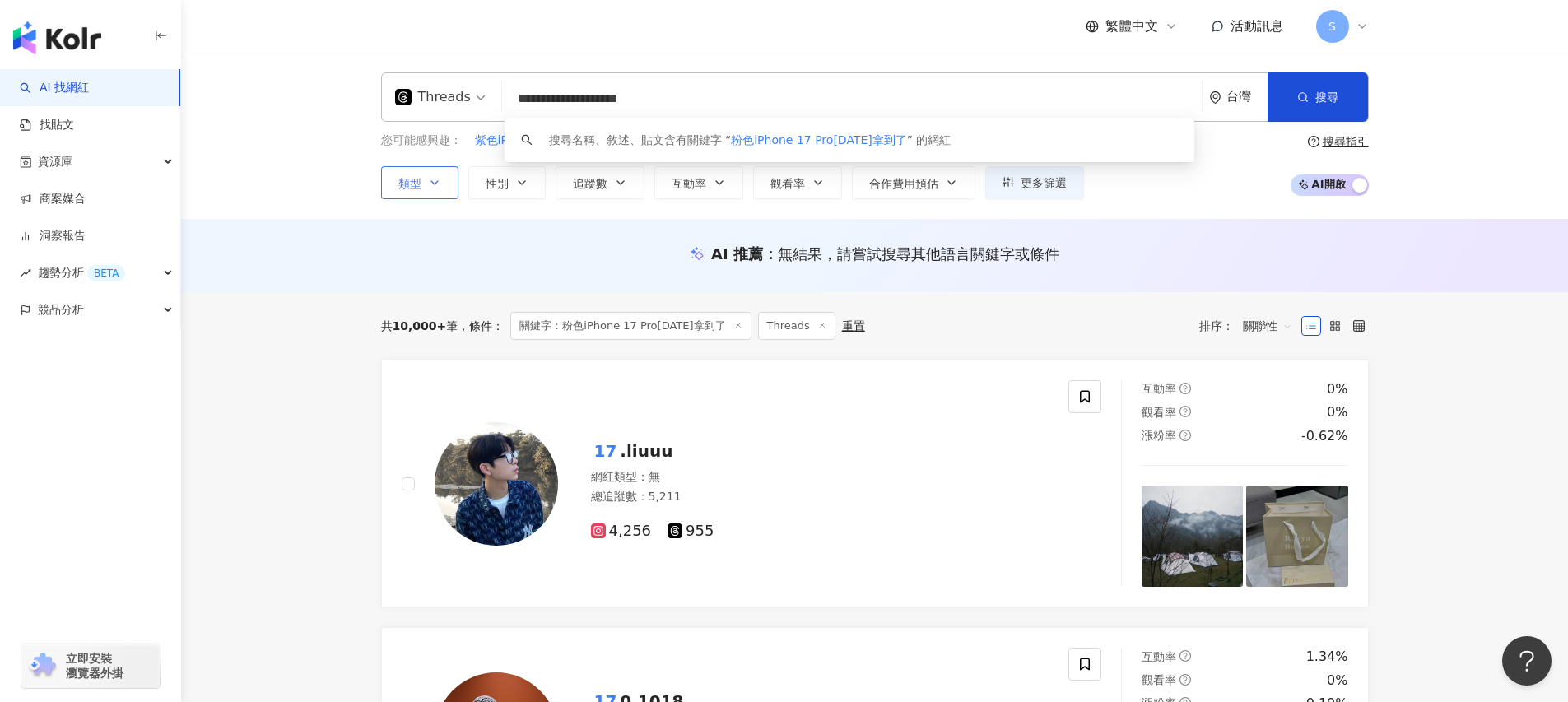
paste input "search"
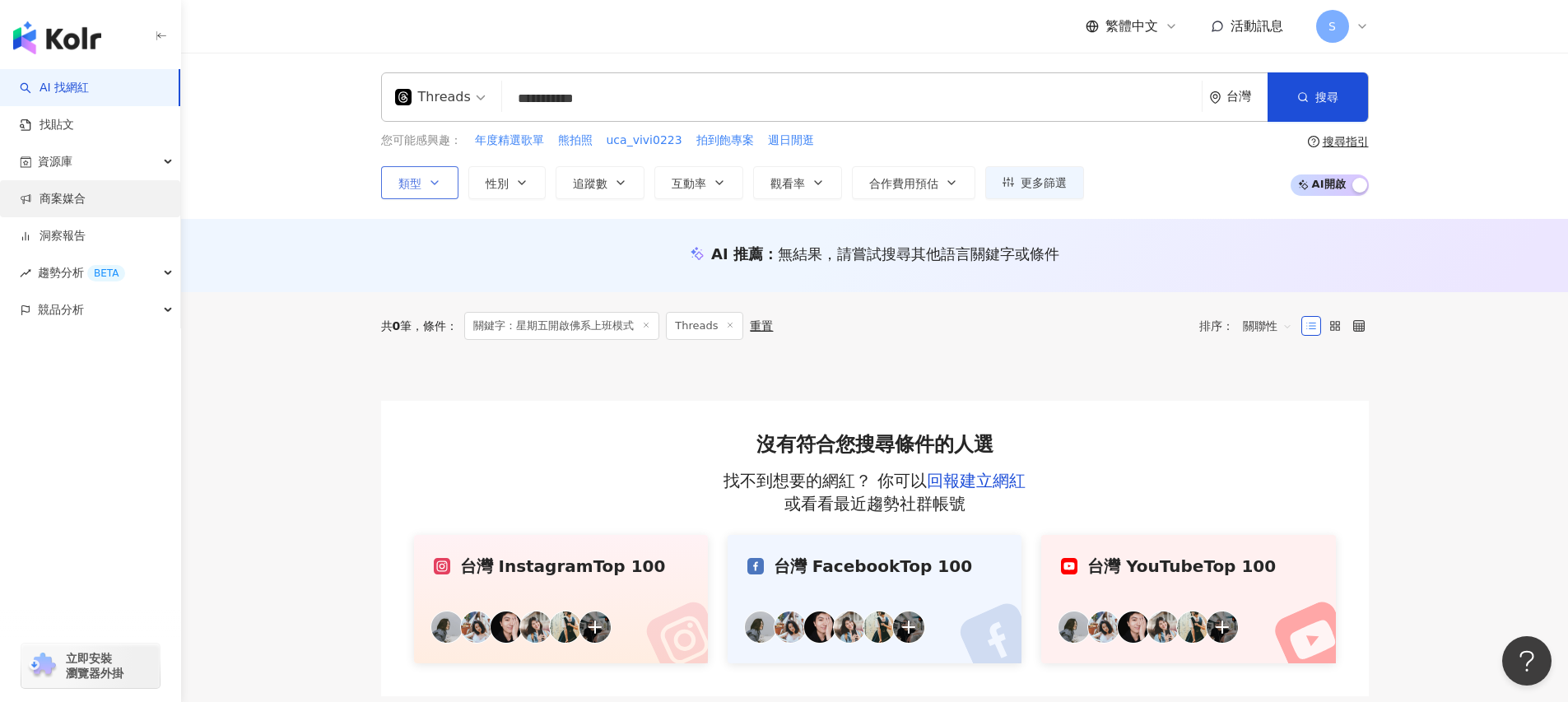
type input "**********"
